Goal: Share content

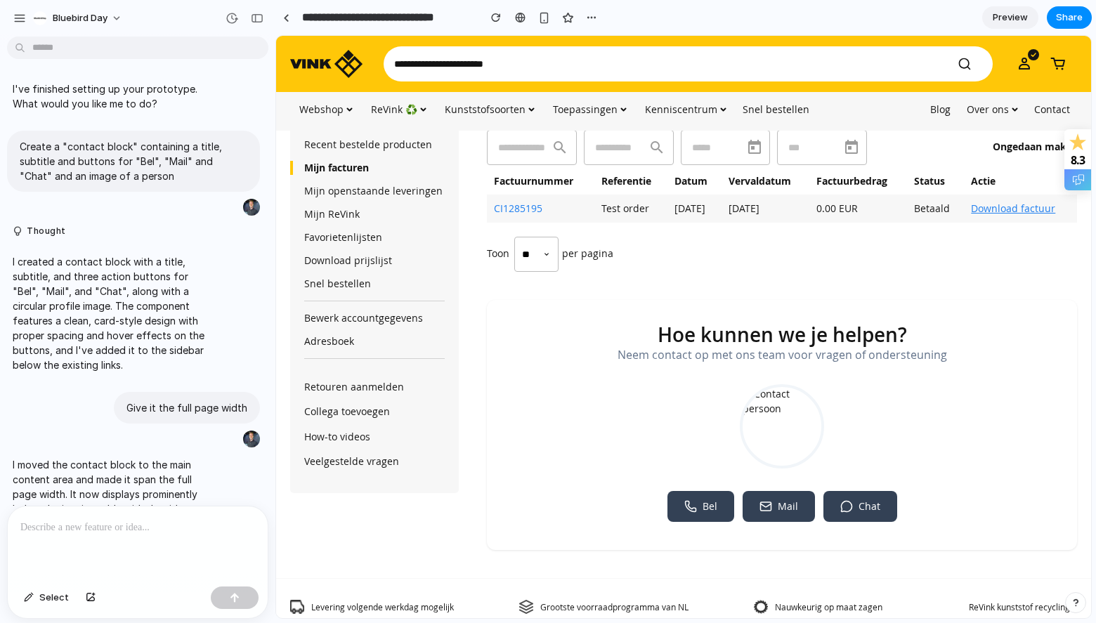
scroll to position [391, 0]
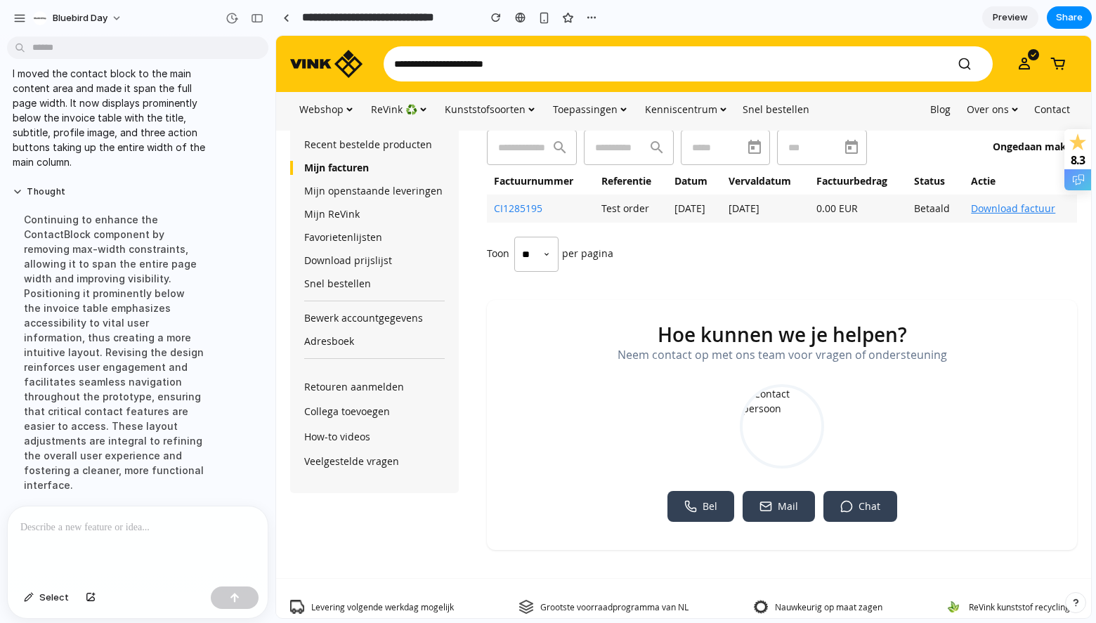
click at [131, 525] on p at bounding box center [137, 527] width 235 height 17
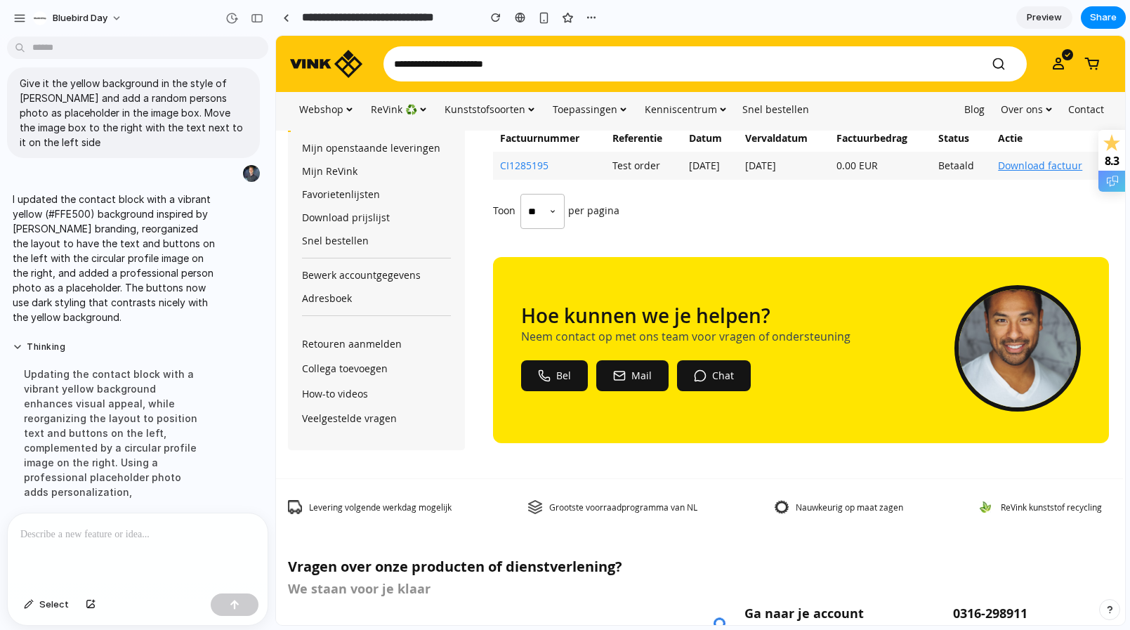
scroll to position [216, 2]
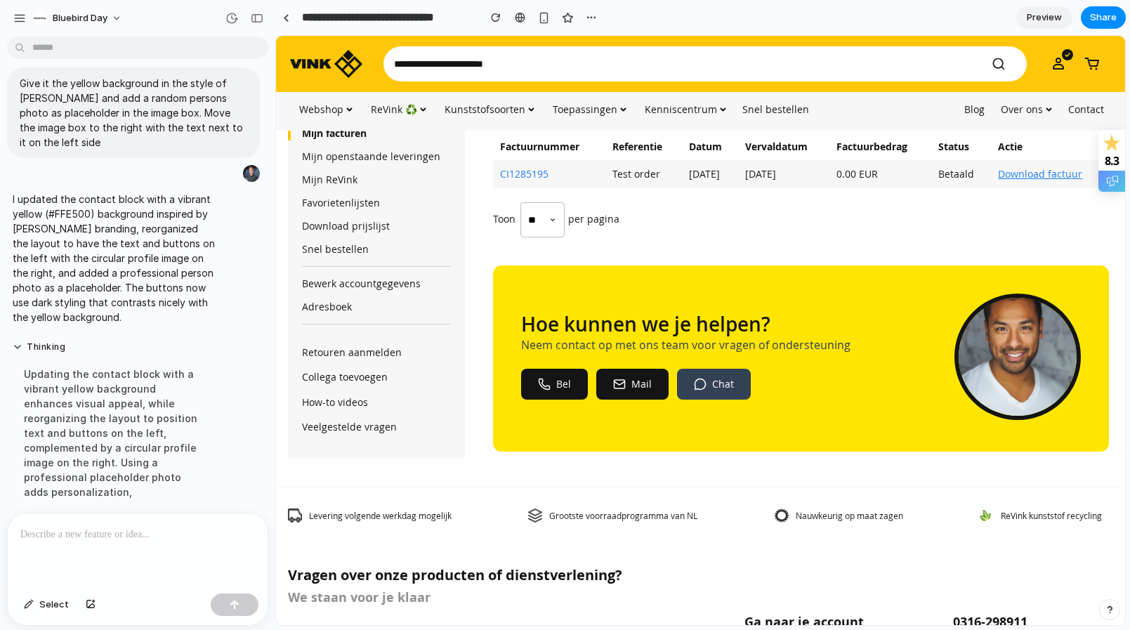
click at [735, 398] on button "Chat" at bounding box center [714, 384] width 74 height 31
click at [834, 431] on div "Hoe kunnen we je helpen? Neem contact op met ons team voor vragen of ondersteun…" at bounding box center [801, 359] width 616 height 186
click at [1095, 20] on span "Share" at bounding box center [1103, 18] width 27 height 14
click at [1069, 222] on span "Copy link" at bounding box center [1080, 219] width 40 height 14
click at [719, 483] on div "Share ' Contact Block for Mijn Facturen ' Invite Stef Gommers Creator Anyone at…" at bounding box center [565, 315] width 1130 height 630
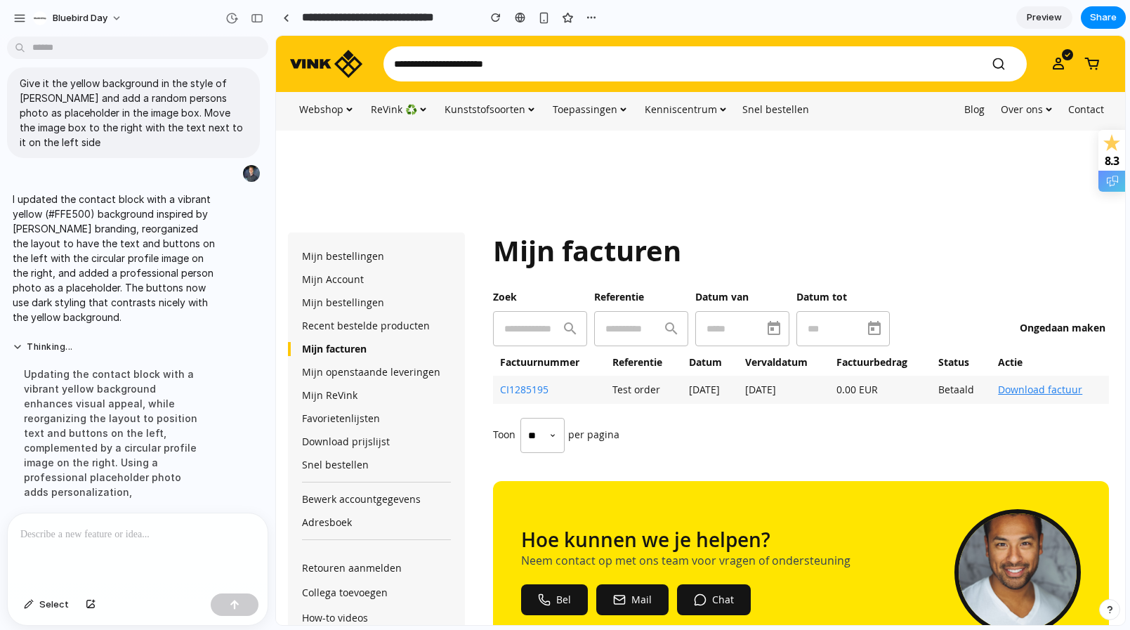
scroll to position [32, 2]
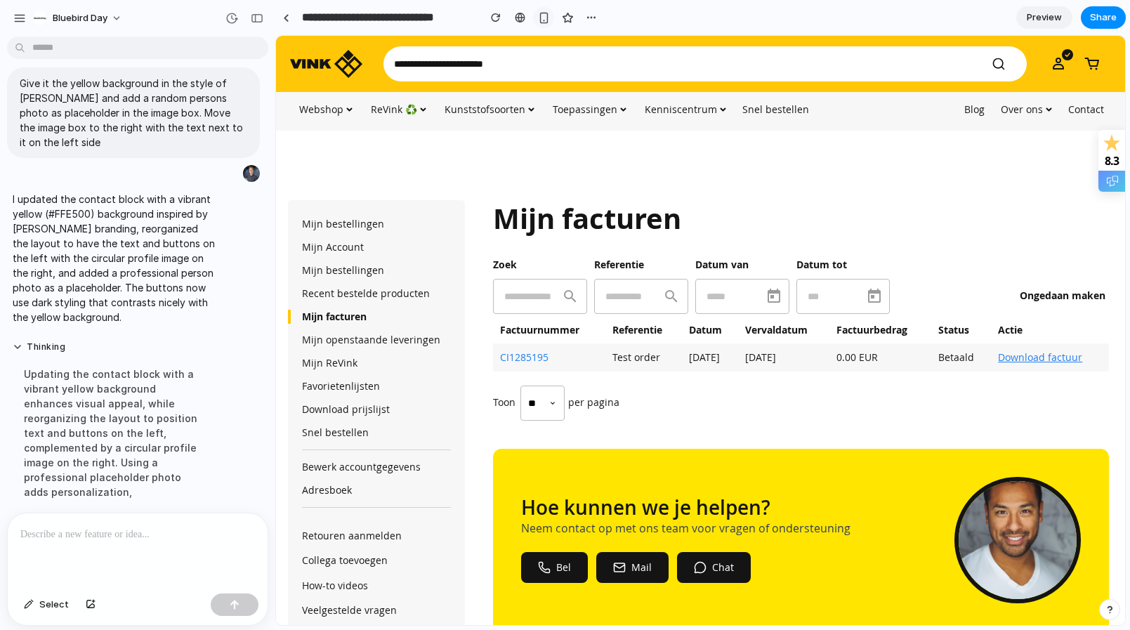
click at [547, 18] on div "button" at bounding box center [544, 18] width 12 height 12
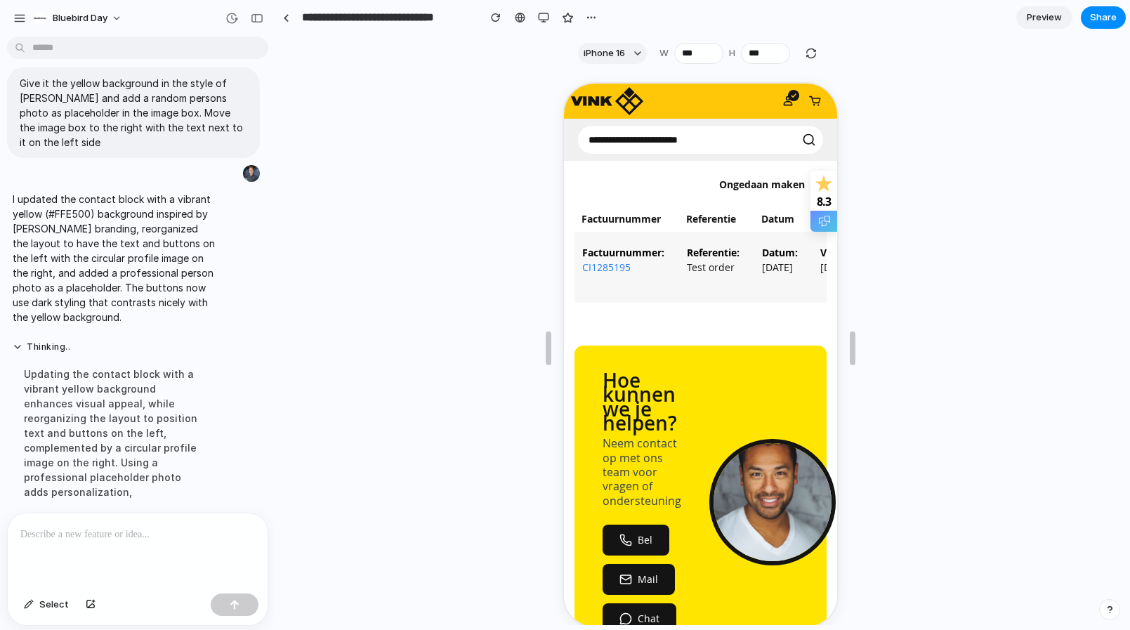
scroll to position [298, 0]
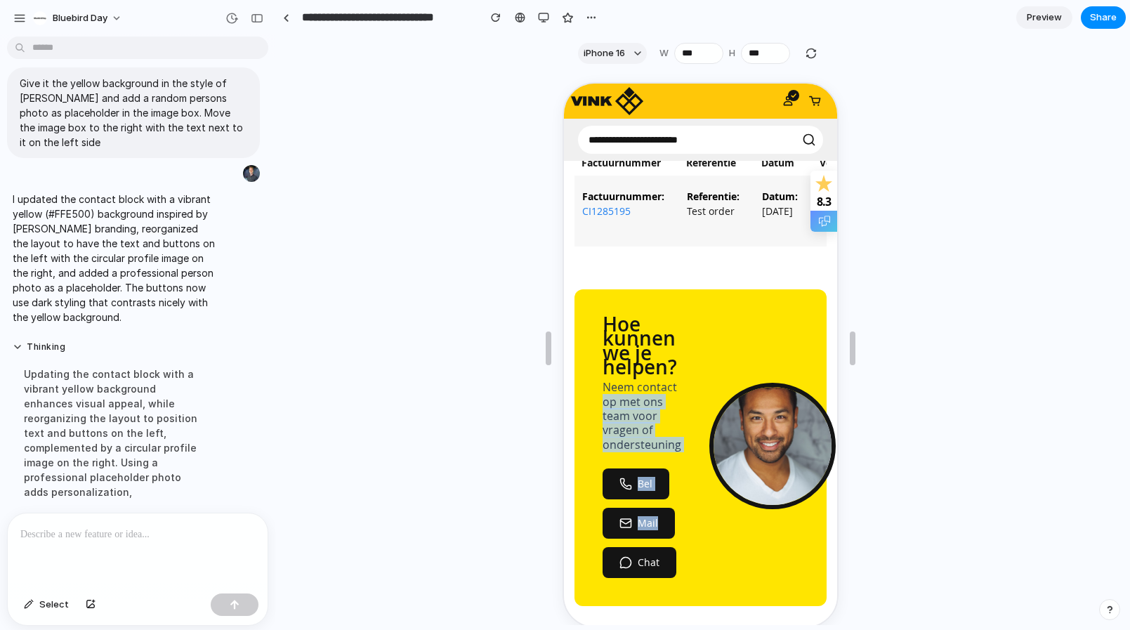
drag, startPoint x: 694, startPoint y: 535, endPoint x: 681, endPoint y: 402, distance: 133.4
click at [681, 402] on div "Hoe kunnen we je helpen? Neem contact op met ons team voor vragen of ondersteun…" at bounding box center [699, 446] width 252 height 317
click at [693, 332] on div "Hoe kunnen we je helpen? Neem contact op met ons team voor vragen of ondersteun…" at bounding box center [699, 446] width 252 height 317
click at [752, 339] on div "Hoe kunnen we je helpen? Neem contact op met ons team voor vragen of ondersteun…" at bounding box center [699, 446] width 252 height 317
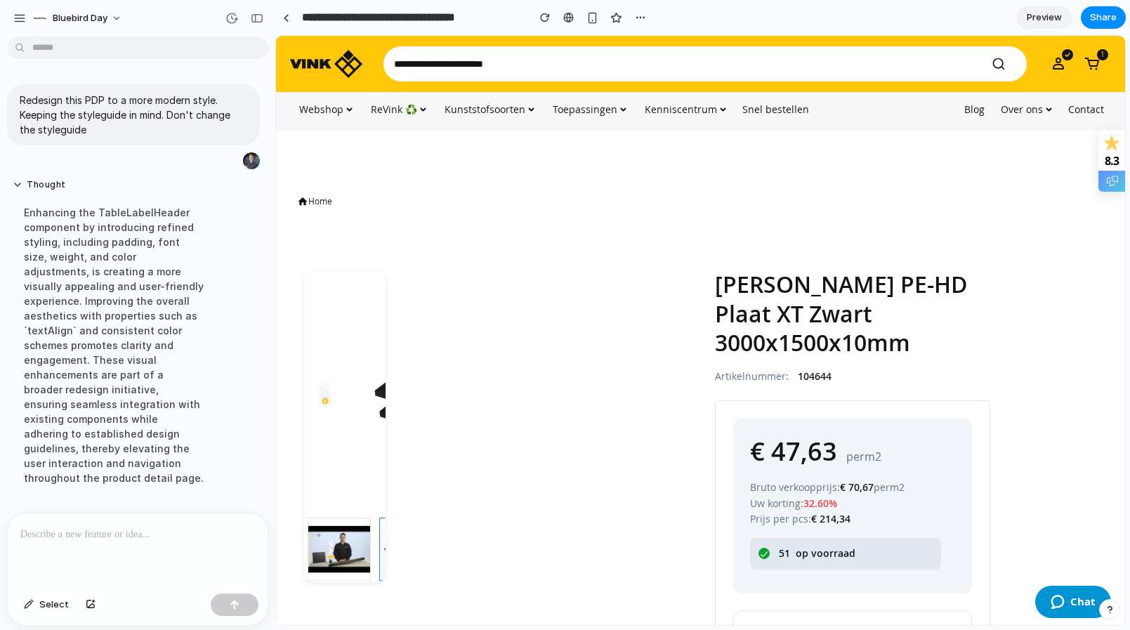
scroll to position [165, 0]
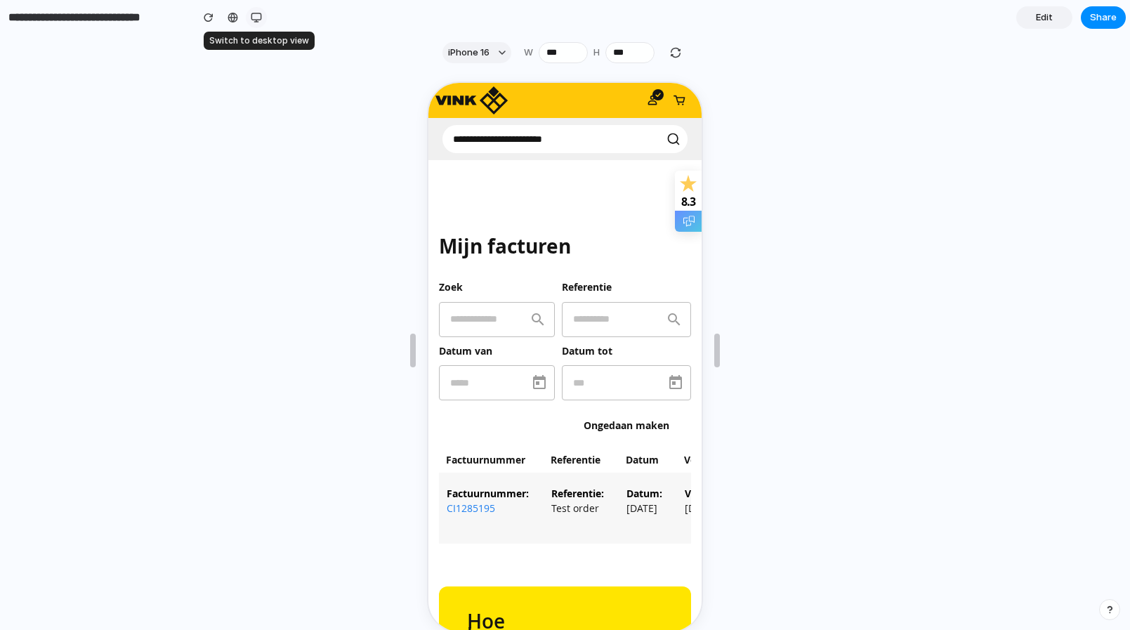
click at [249, 15] on button "button" at bounding box center [256, 17] width 21 height 21
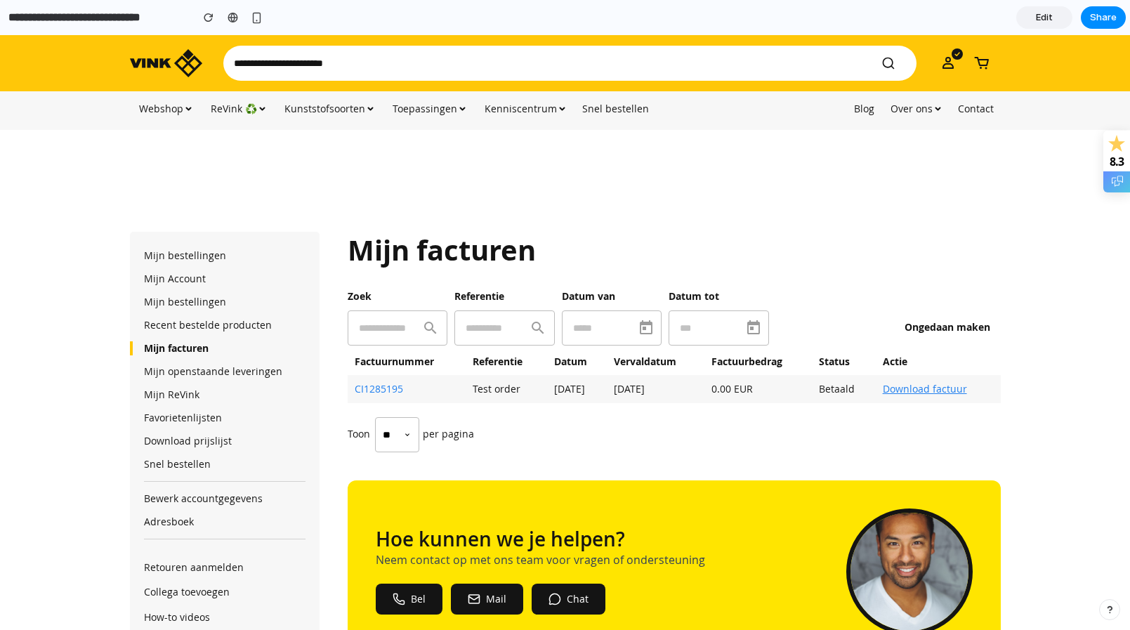
click at [1028, 17] on link "Edit" at bounding box center [1044, 17] width 56 height 22
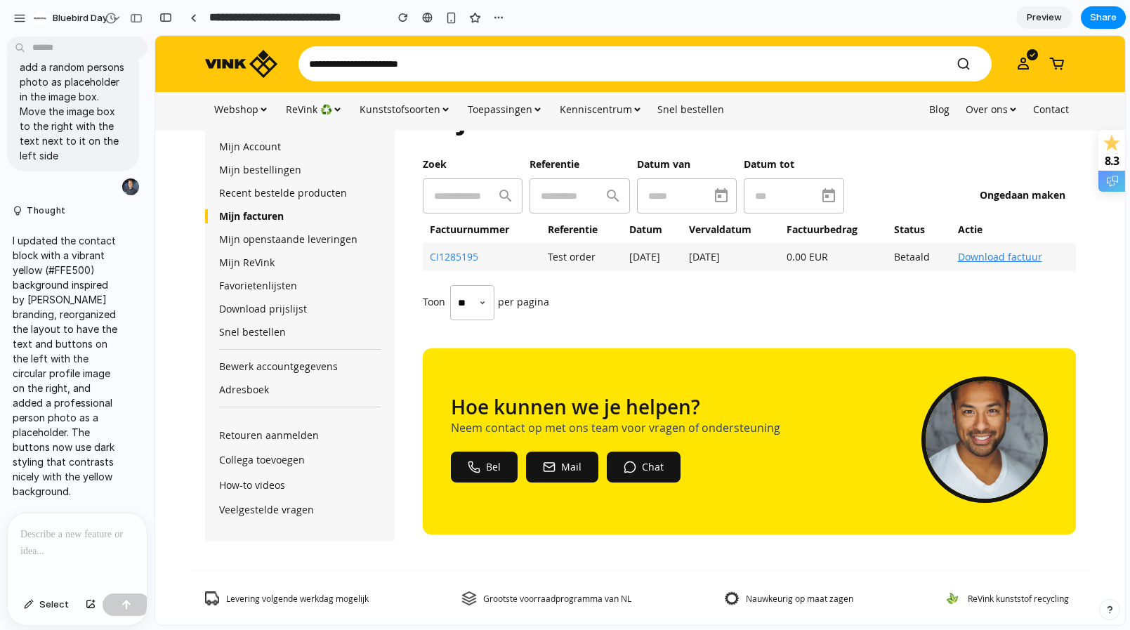
click at [50, 526] on p at bounding box center [77, 534] width 114 height 17
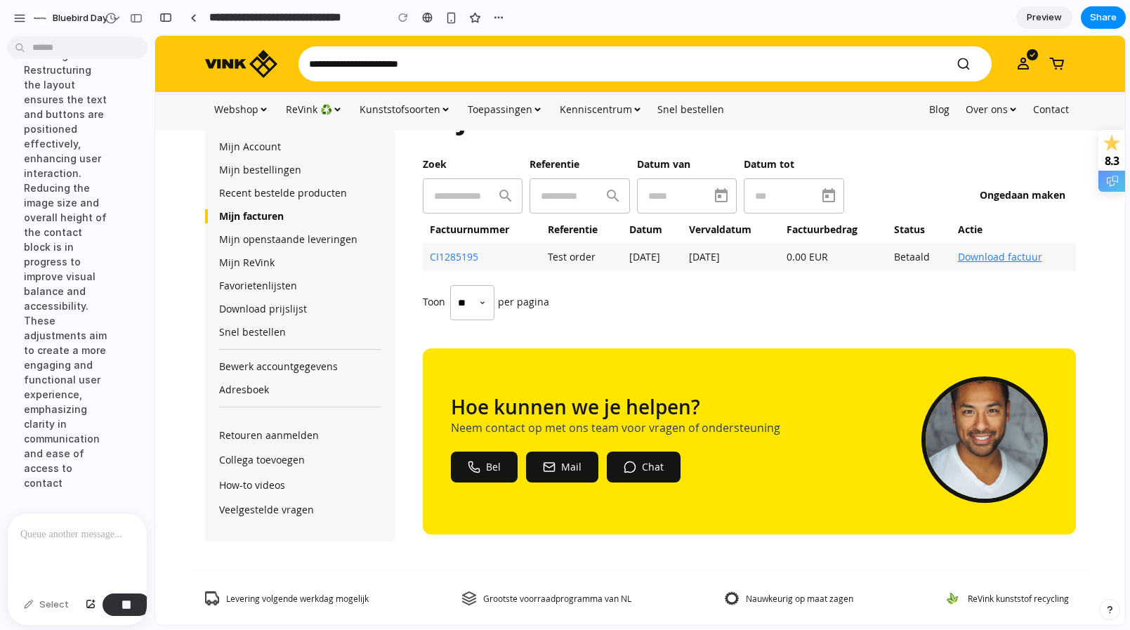
scroll to position [1673, 0]
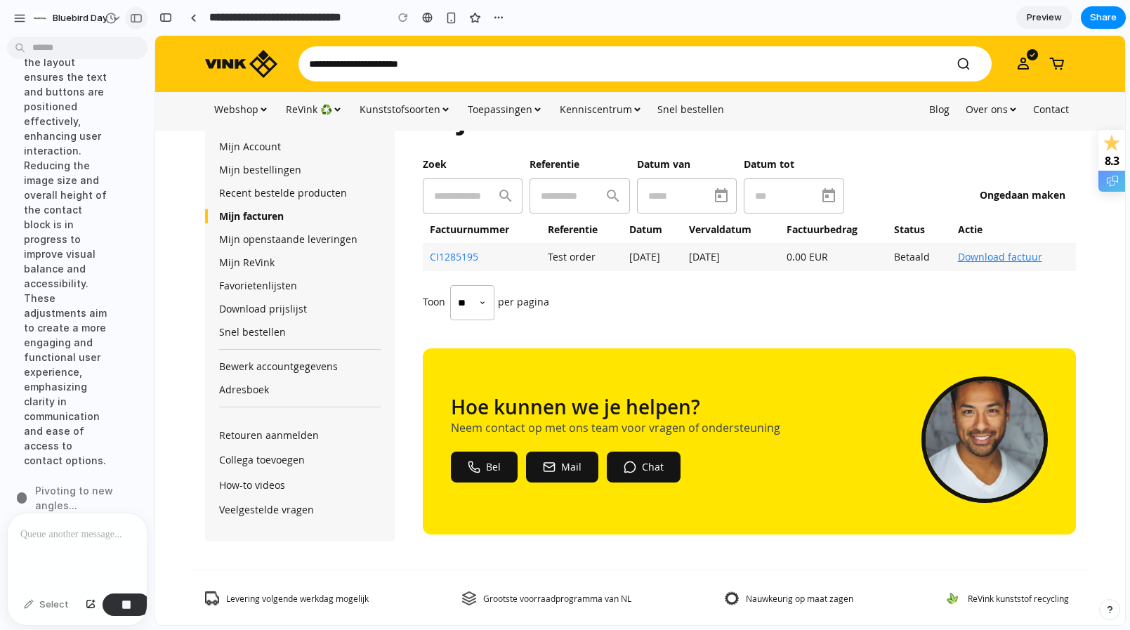
click at [132, 18] on div "button" at bounding box center [136, 18] width 13 height 10
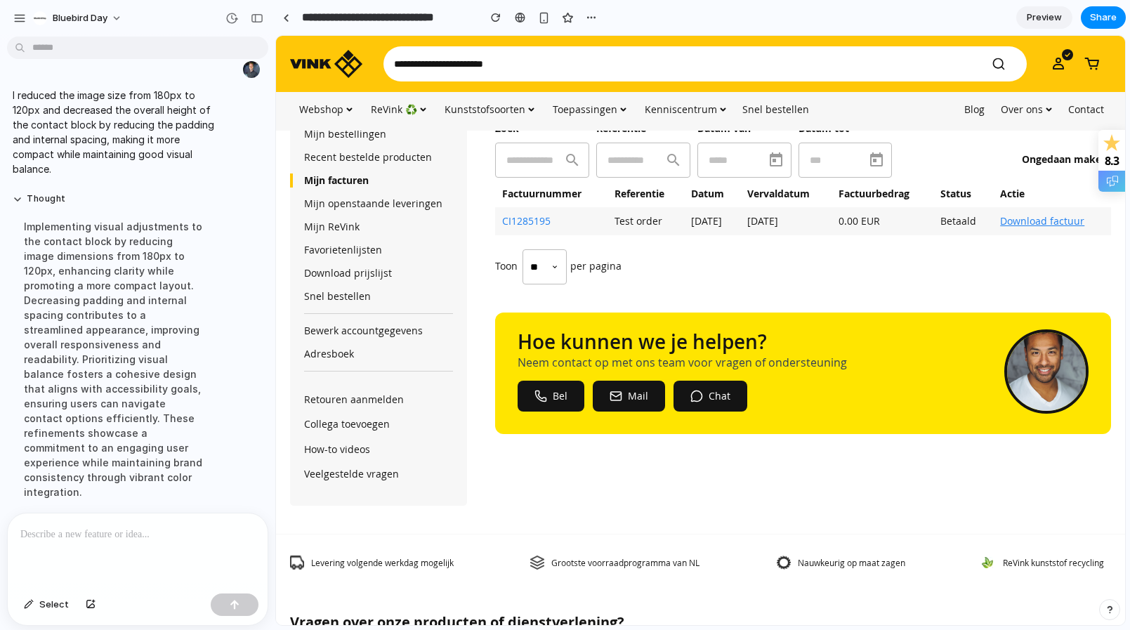
scroll to position [46, 0]
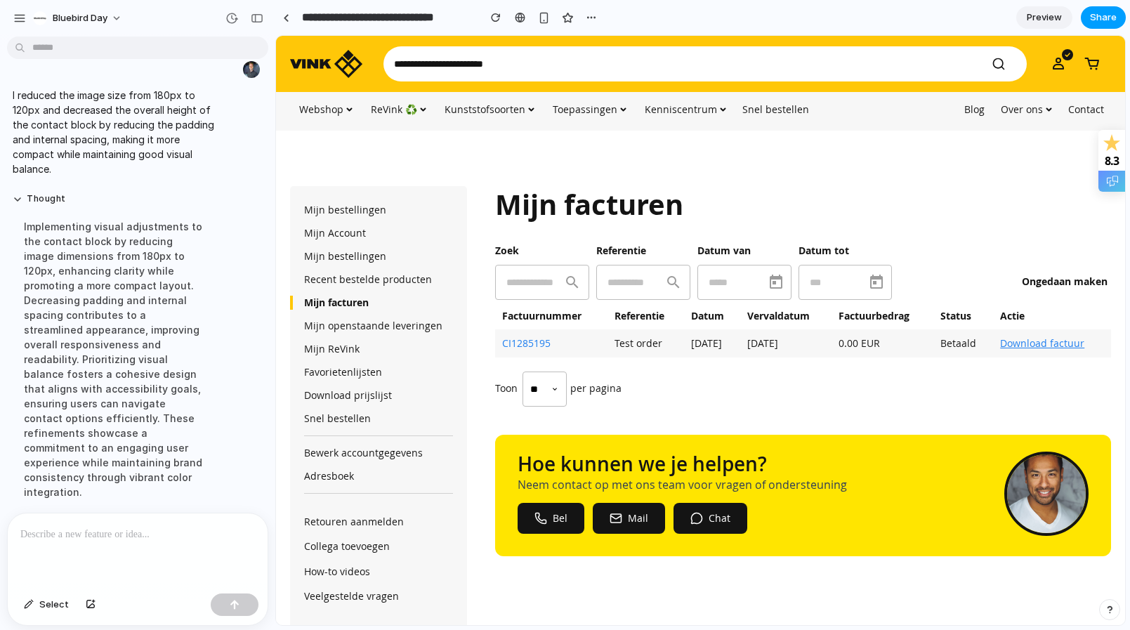
click at [1113, 22] on span "Share" at bounding box center [1103, 18] width 27 height 14
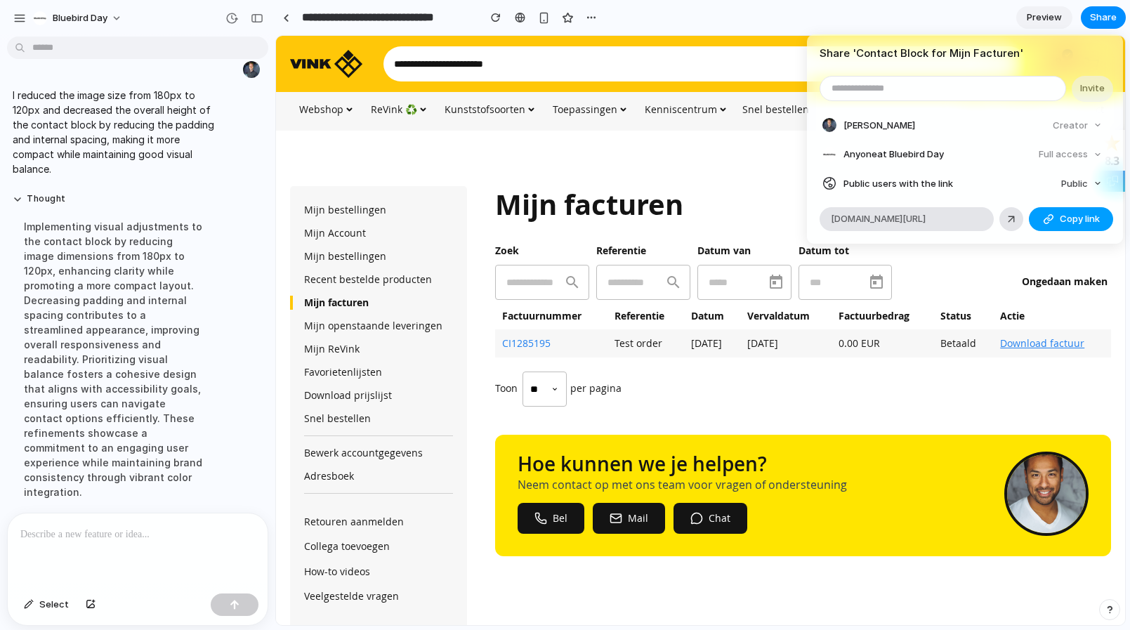
click at [1067, 219] on span "Copy link" at bounding box center [1080, 219] width 40 height 14
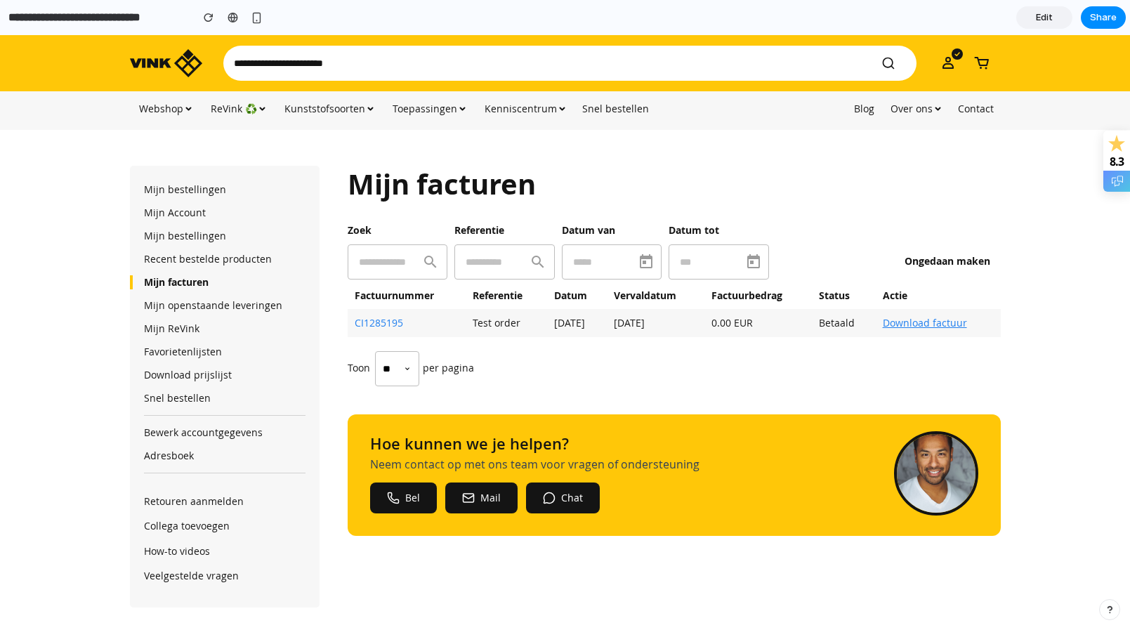
scroll to position [58, 0]
